Goal: Task Accomplishment & Management: Manage account settings

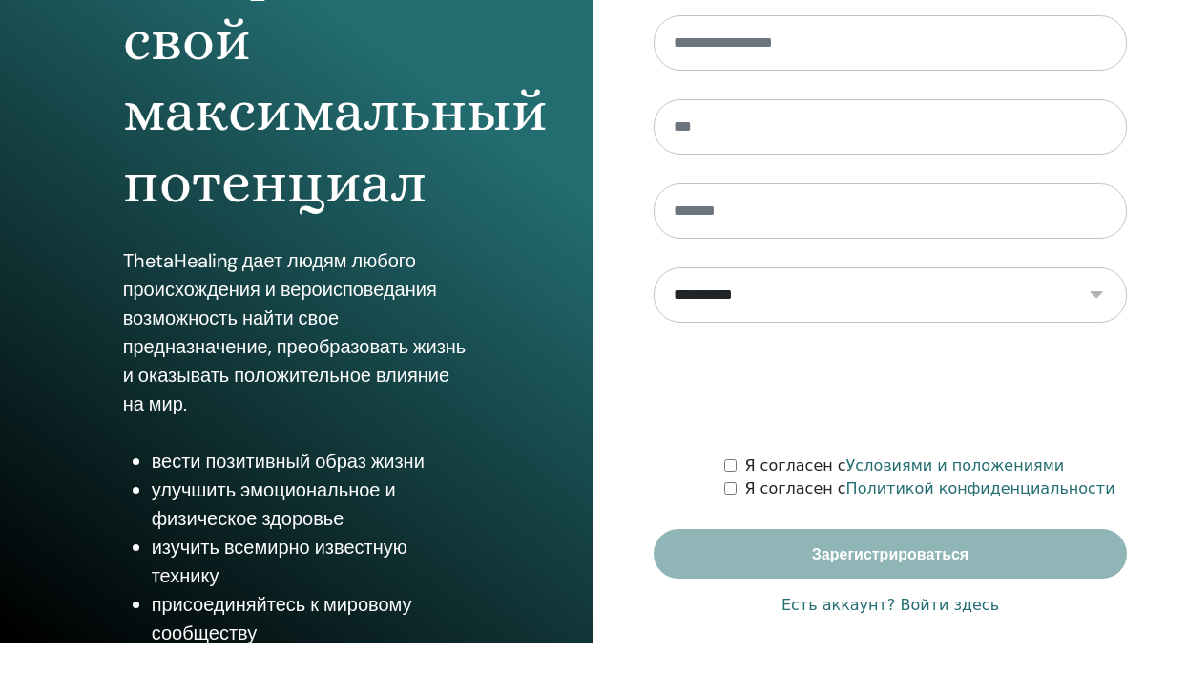
type input "**********"
click at [856, 608] on font "Есть аккаунт? Войти здесь" at bounding box center [891, 604] width 218 height 18
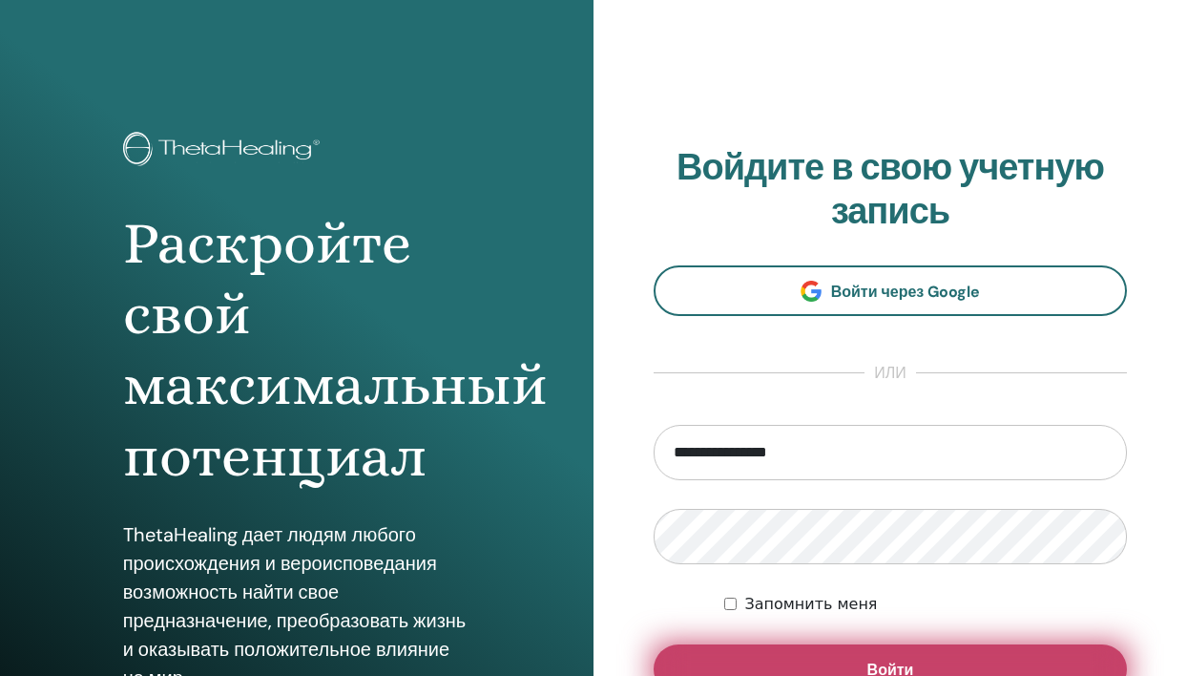
click at [812, 662] on button "Войти" at bounding box center [890, 669] width 473 height 50
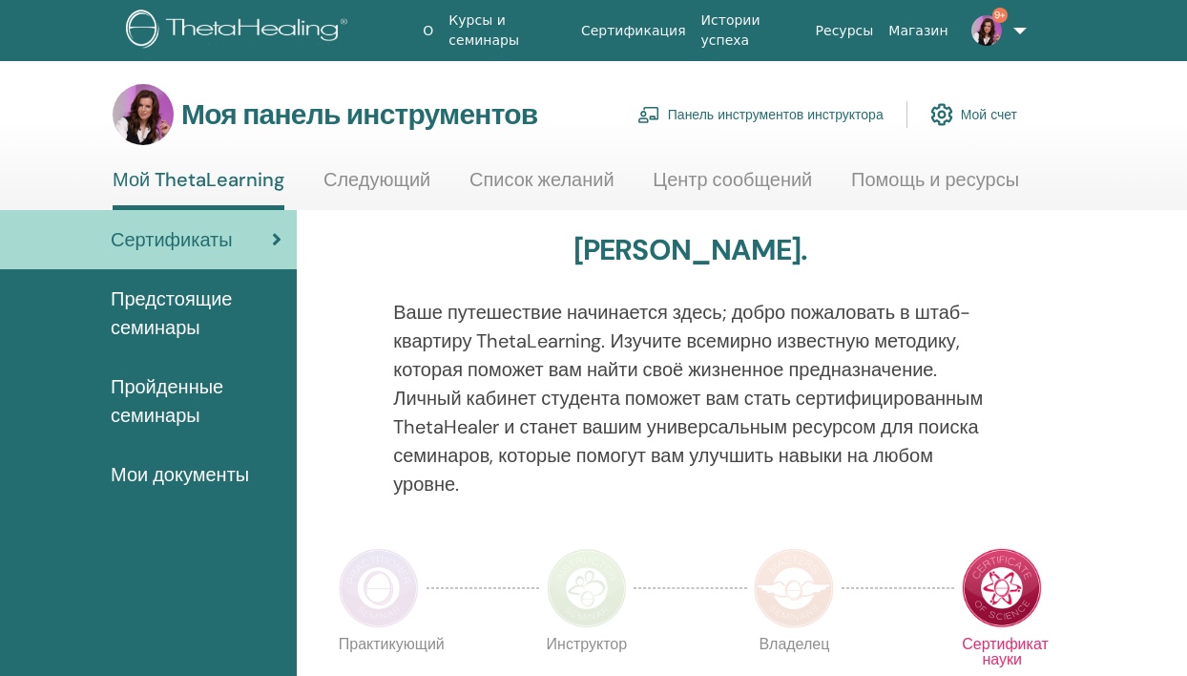
click at [770, 113] on font "Панель инструментов инструктора" at bounding box center [776, 115] width 216 height 17
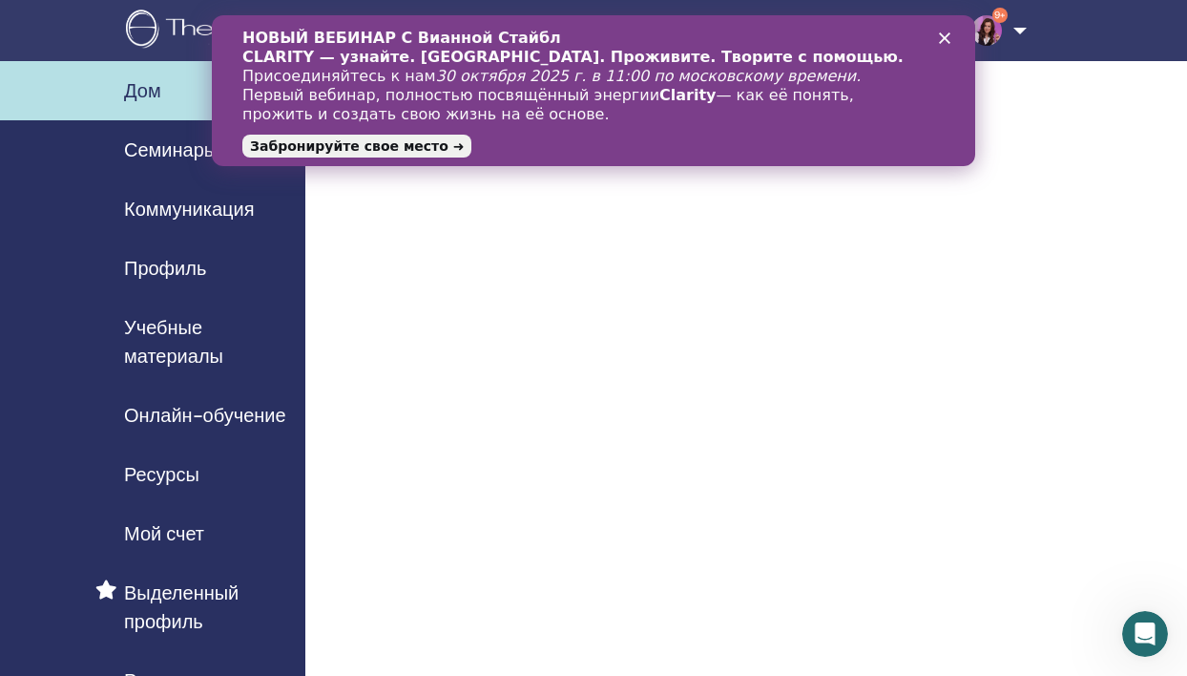
click at [948, 38] on icon "Закрыть" at bounding box center [944, 37] width 11 height 11
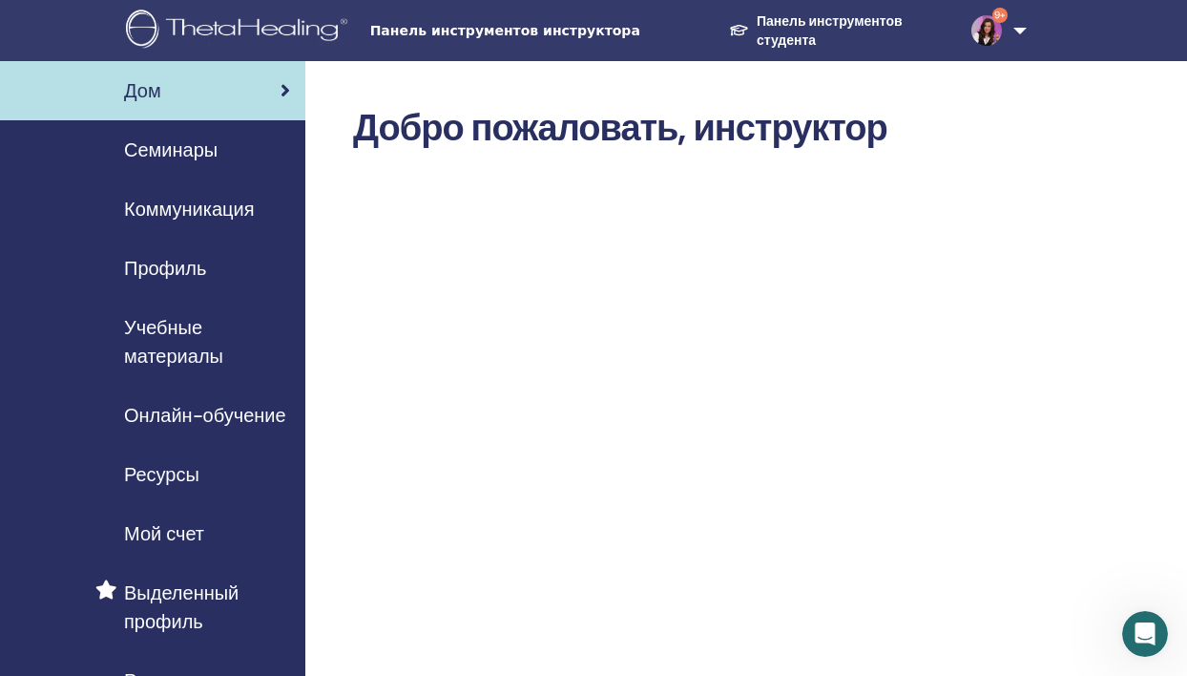
click at [171, 152] on font "Семинары" at bounding box center [171, 149] width 94 height 25
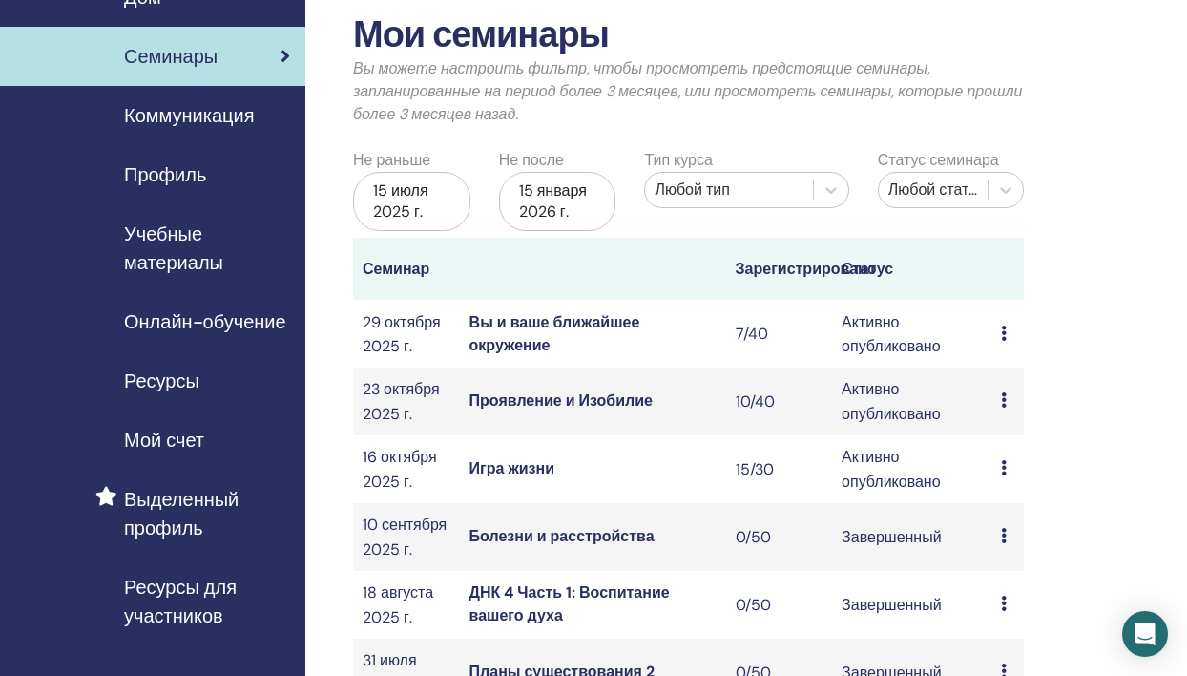
scroll to position [103, 0]
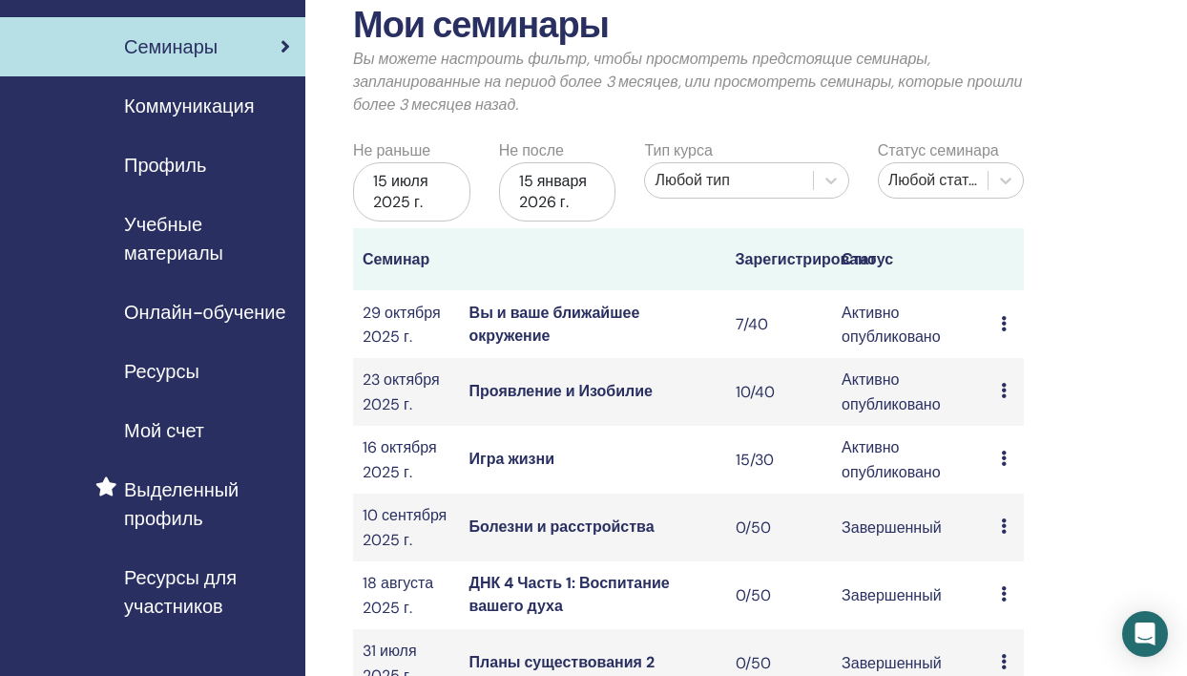
click at [517, 457] on font "Игра жизни" at bounding box center [511, 459] width 85 height 20
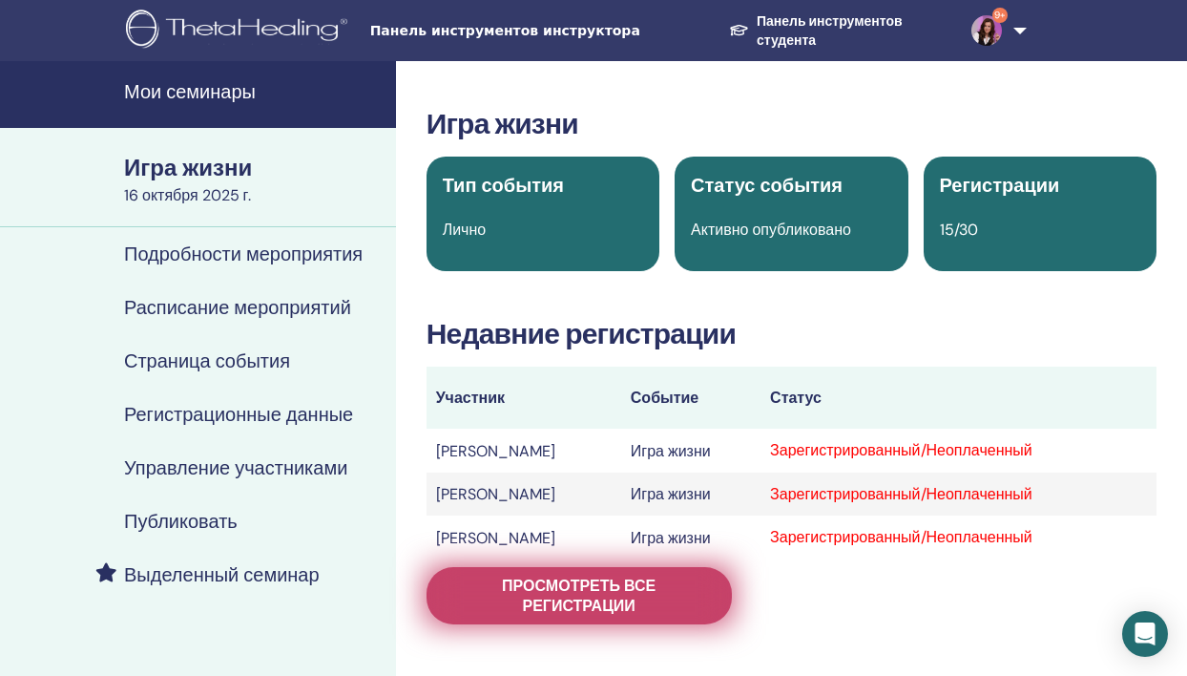
click at [551, 594] on font "Просмотреть все регистрации" at bounding box center [579, 595] width 154 height 40
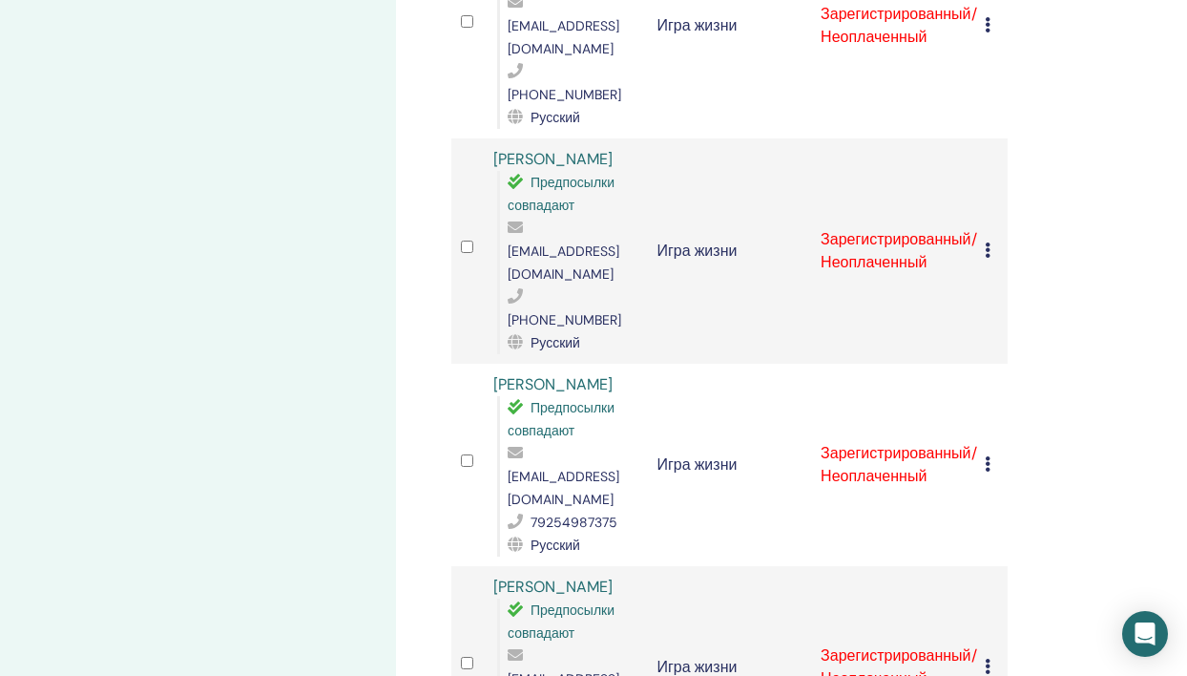
scroll to position [2615, 0]
